Goal: Transaction & Acquisition: Obtain resource

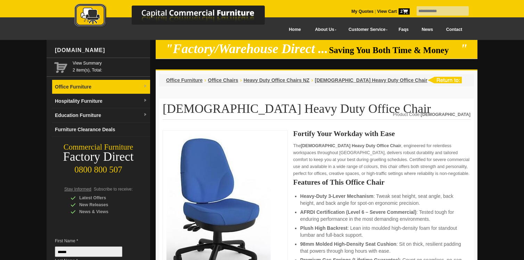
click at [141, 88] on link "Office Furniture" at bounding box center [101, 87] width 98 height 14
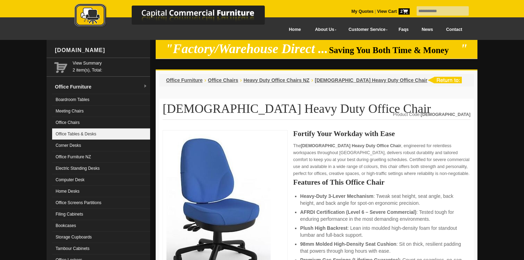
click at [109, 134] on link "Office Tables & Desks" at bounding box center [101, 134] width 98 height 11
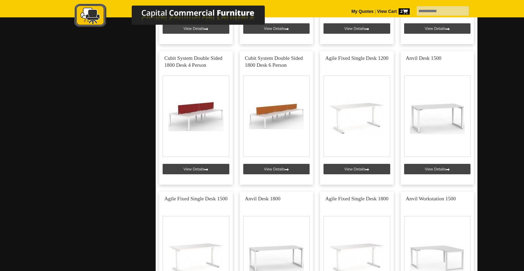
scroll to position [1972, 0]
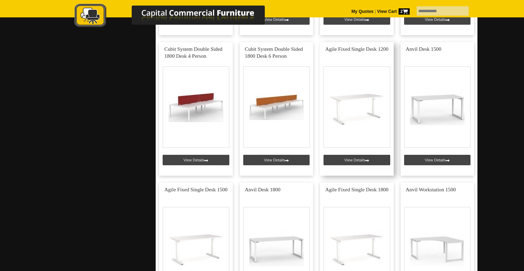
click at [370, 160] on link at bounding box center [357, 109] width 74 height 134
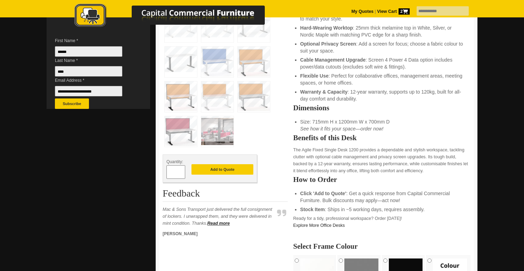
scroll to position [198, 0]
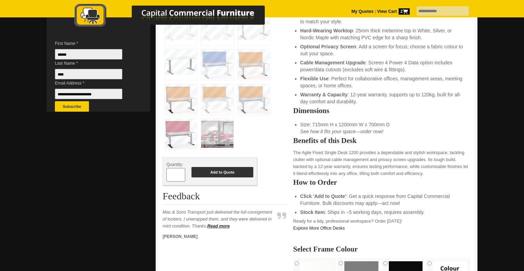
click at [212, 173] on button "Add to Quote" at bounding box center [223, 172] width 62 height 10
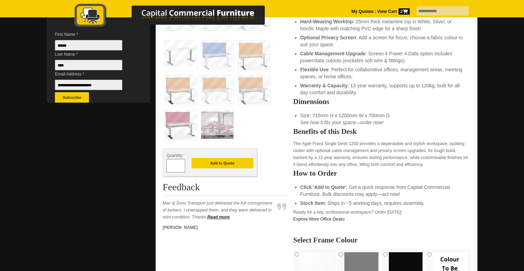
scroll to position [206, 0]
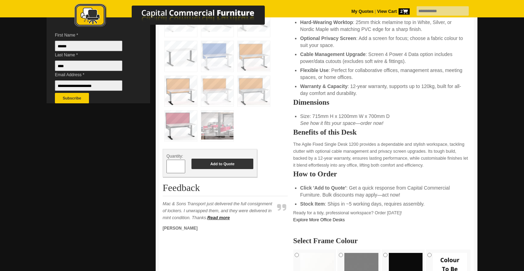
click at [213, 163] on button "Add to Quote" at bounding box center [223, 164] width 62 height 10
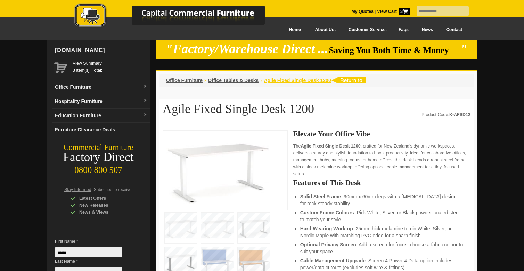
click at [317, 81] on span "Agile Fixed Single Desk 1200" at bounding box center [297, 81] width 67 height 6
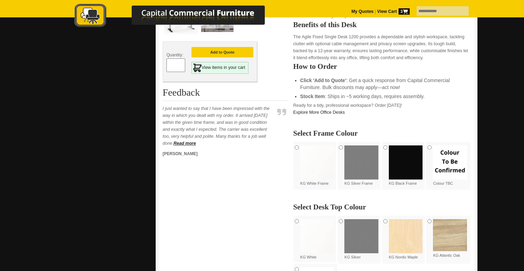
scroll to position [320, 0]
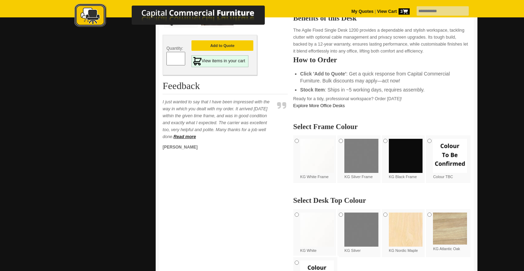
click at [233, 166] on div "Quantity: * Add to Quote View items in your cart Feedback Read more H.G.Goodway" at bounding box center [225, 230] width 125 height 841
click at [227, 45] on button "Add to Quote" at bounding box center [223, 45] width 62 height 10
click at [272, 38] on div "Quantity: * Add to Quote View items in your cart" at bounding box center [225, 55] width 125 height 40
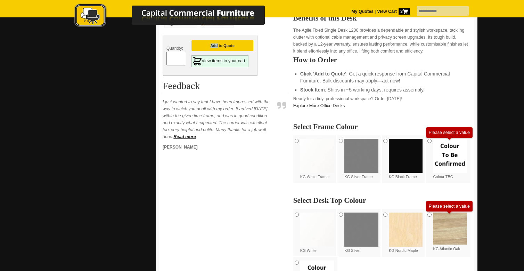
click at [272, 38] on div "Quantity: * Add to Quote View items in your cart" at bounding box center [225, 55] width 125 height 40
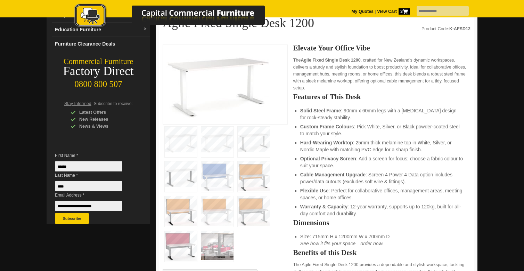
scroll to position [79, 0]
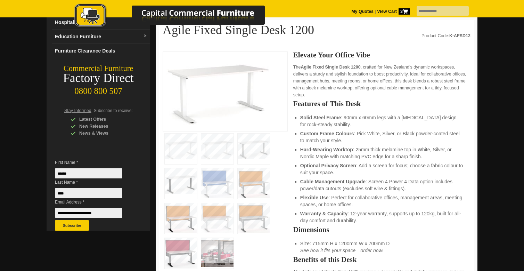
click at [177, 142] on img at bounding box center [181, 149] width 32 height 31
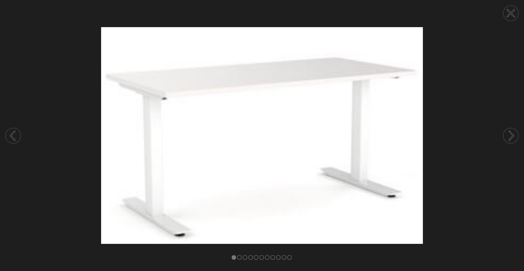
click at [512, 11] on circle at bounding box center [511, 13] width 15 height 15
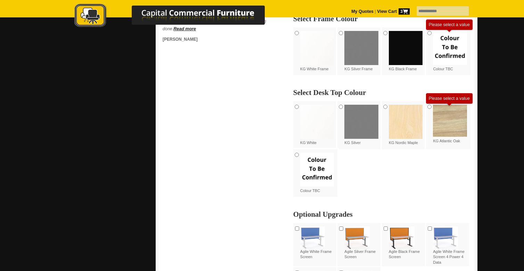
scroll to position [428, 0]
click at [297, 31] on div at bounding box center [176, 16] width 243 height 38
click at [297, 34] on div at bounding box center [176, 16] width 243 height 38
click at [297, 32] on div at bounding box center [176, 16] width 243 height 38
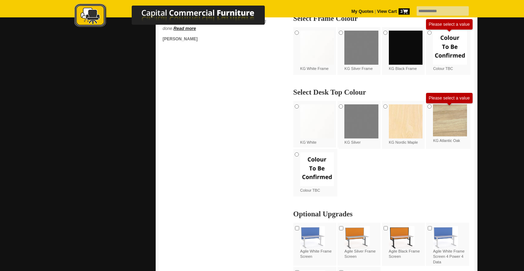
click at [297, 32] on div at bounding box center [176, 16] width 243 height 38
click at [258, 93] on div "Quantity: * Add to Quote View items in your cart Feedback Read more H.G.Goodway" at bounding box center [225, 122] width 125 height 841
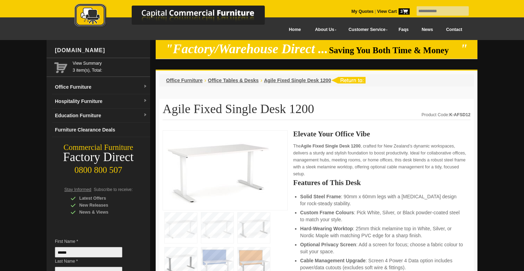
scroll to position [0, 0]
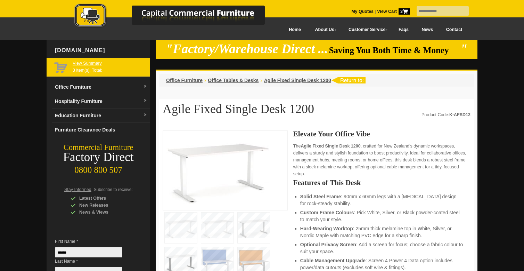
click at [81, 64] on link "View Summary" at bounding box center [110, 63] width 75 height 7
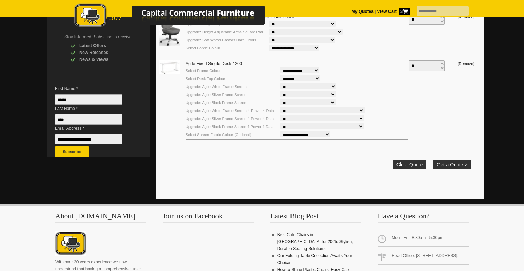
scroll to position [166, 0]
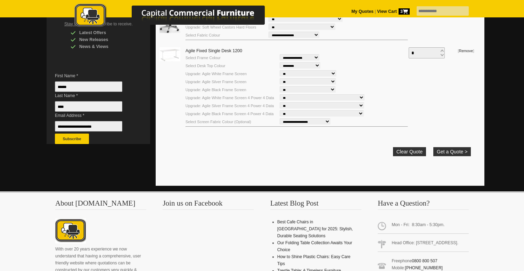
click at [325, 122] on select "**********" at bounding box center [305, 121] width 51 height 6
click at [454, 152] on button "Get a Quote >" at bounding box center [453, 151] width 38 height 9
click at [276, 169] on div "**********" at bounding box center [320, 30] width 322 height 303
click at [309, 158] on td "Clear Quote Get a Quote >" at bounding box center [316, 149] width 309 height 22
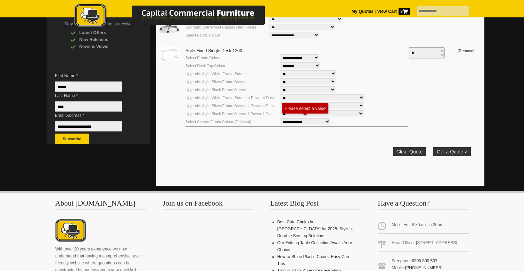
select select "**********"
click at [447, 155] on button "Get a Quote >" at bounding box center [453, 151] width 38 height 9
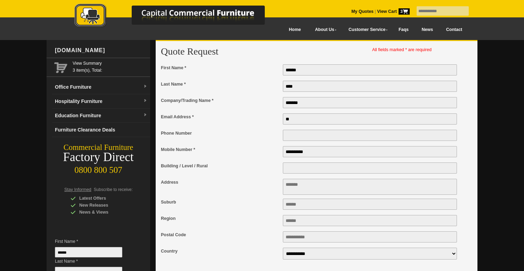
type input "*"
click at [316, 116] on input "Email Address *" at bounding box center [370, 118] width 174 height 11
type input "**********"
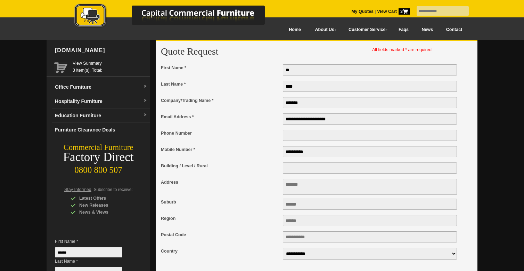
type input "*"
click at [386, 141] on div at bounding box center [374, 137] width 183 height 16
type input "**********"
click at [517, 241] on div at bounding box center [262, 233] width 524 height 387
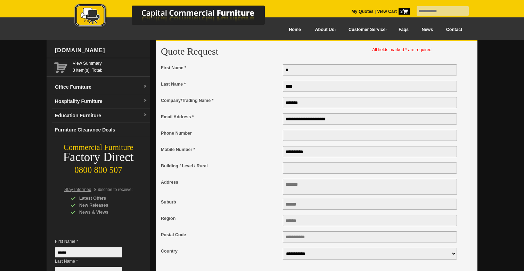
click at [517, 241] on div at bounding box center [262, 233] width 524 height 387
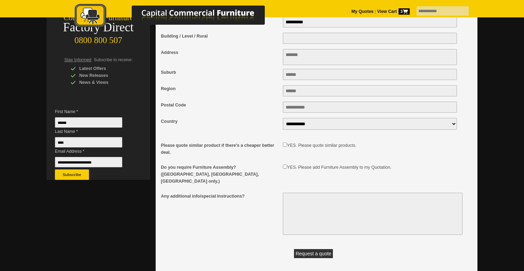
scroll to position [180, 0]
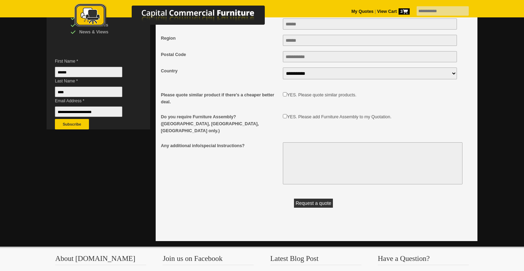
click at [315, 199] on button "Request a quote" at bounding box center [313, 203] width 39 height 9
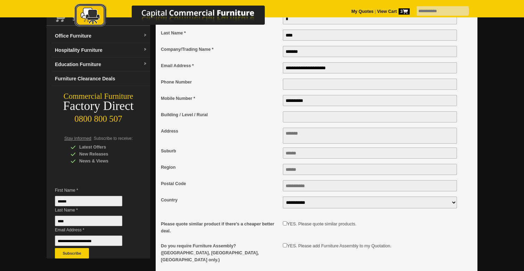
scroll to position [38, 0]
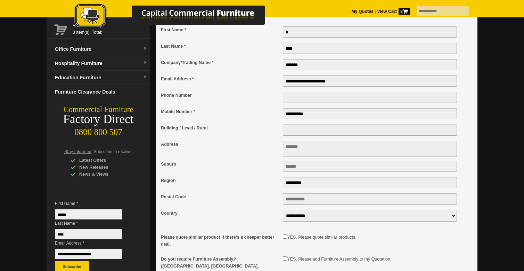
type input "********"
click at [502, 227] on div at bounding box center [262, 195] width 524 height 387
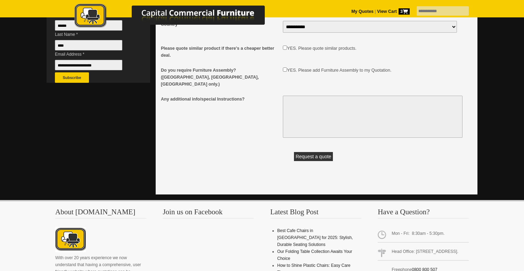
scroll to position [227, 0]
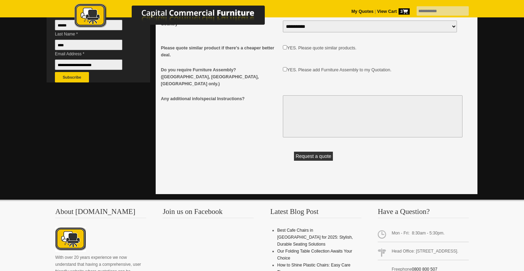
click at [318, 152] on button "Request a quote" at bounding box center [313, 156] width 39 height 9
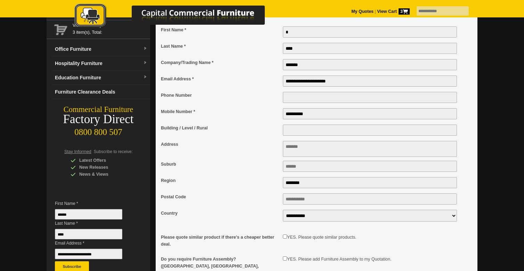
scroll to position [31, 0]
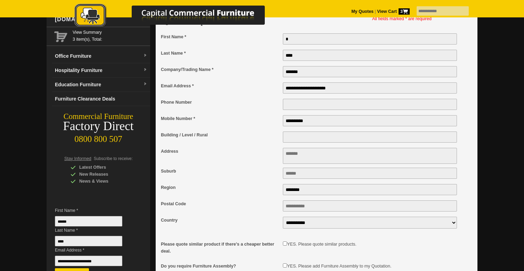
click at [296, 155] on textarea "Address" at bounding box center [370, 156] width 174 height 16
type textarea "**********"
type input "**********"
type input "****"
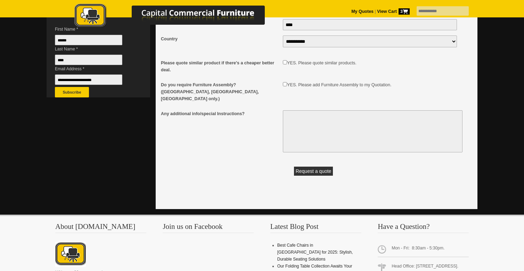
scroll to position [215, 0]
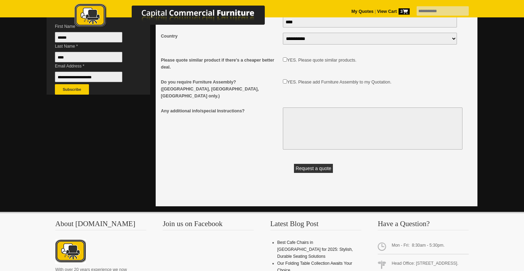
click at [311, 164] on button "Request a quote" at bounding box center [313, 168] width 39 height 9
